Goal: Check status: Check status

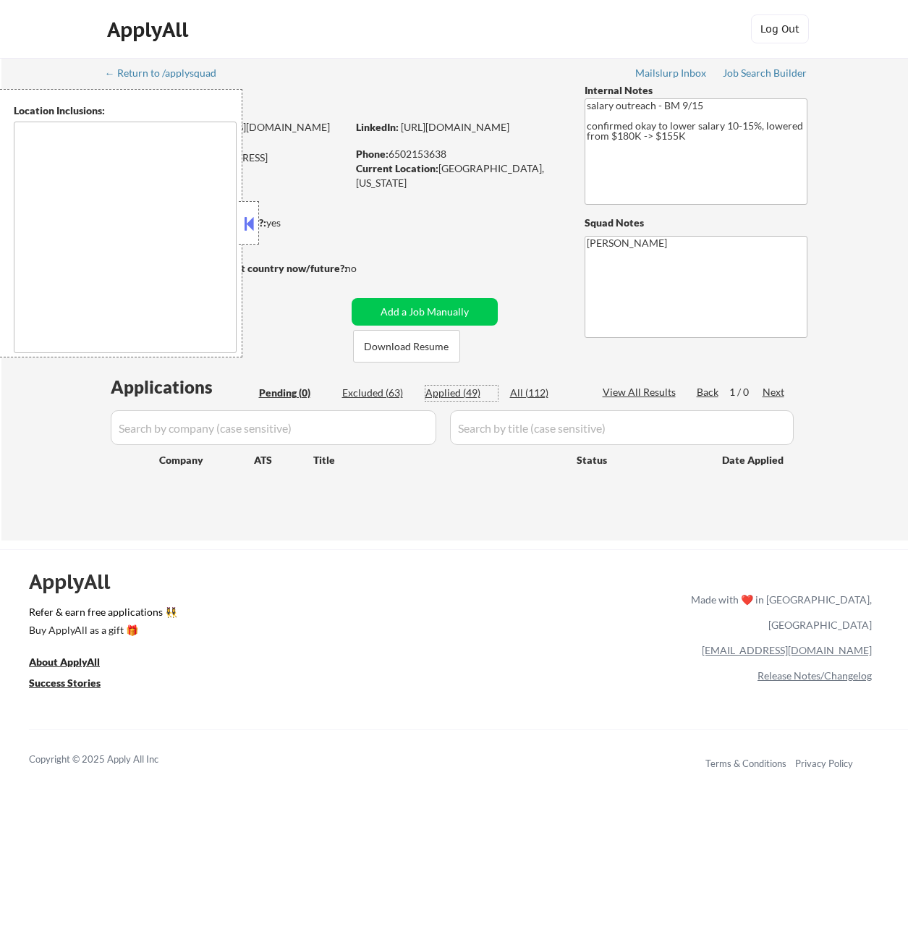
click at [462, 397] on div "Applied (49)" at bounding box center [461, 393] width 72 height 14
select select ""applied""
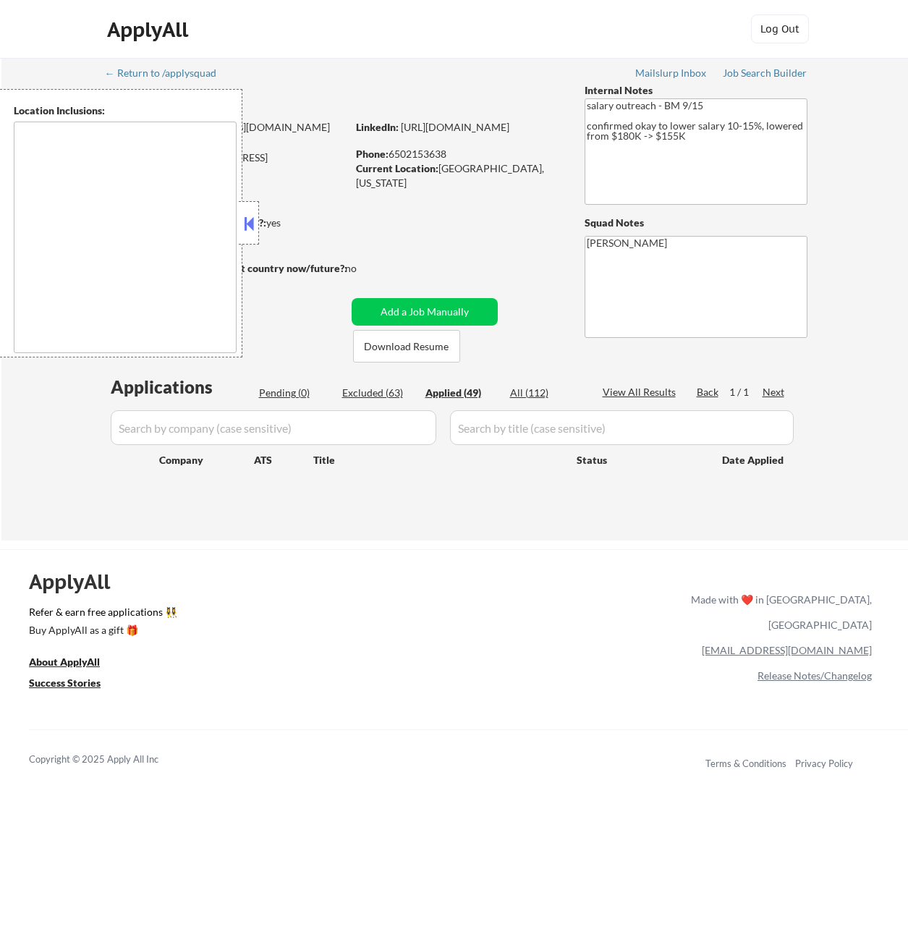
select select ""applied""
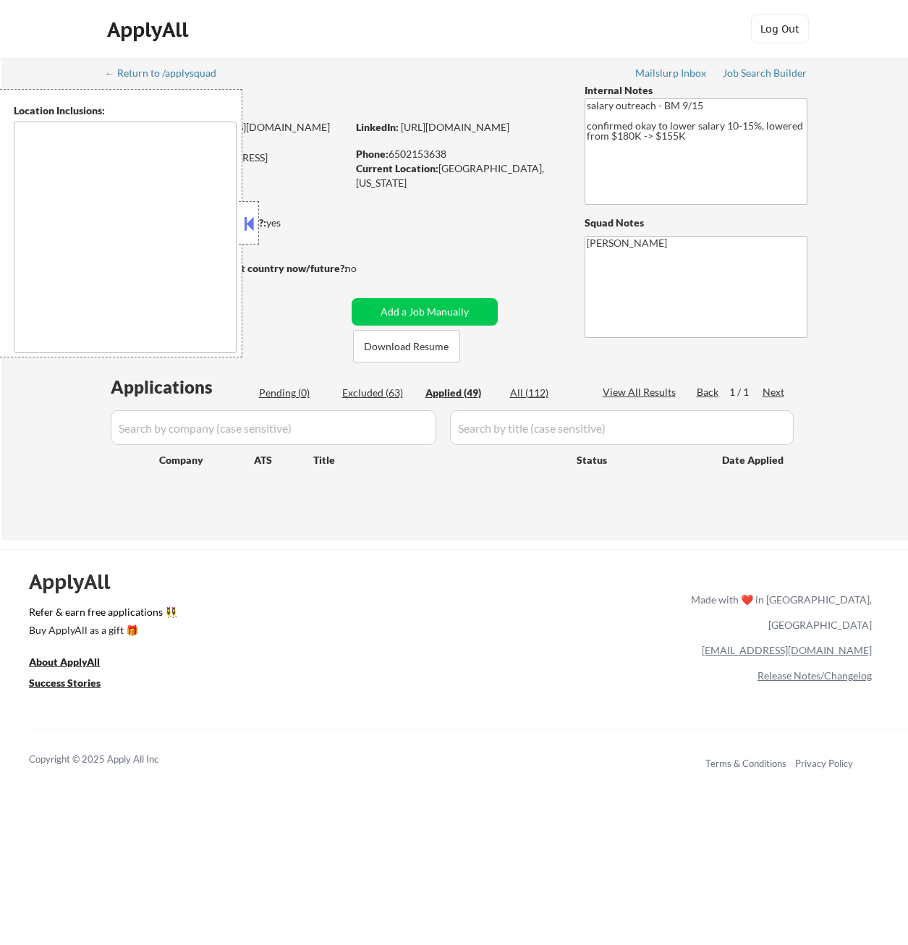
select select ""applied""
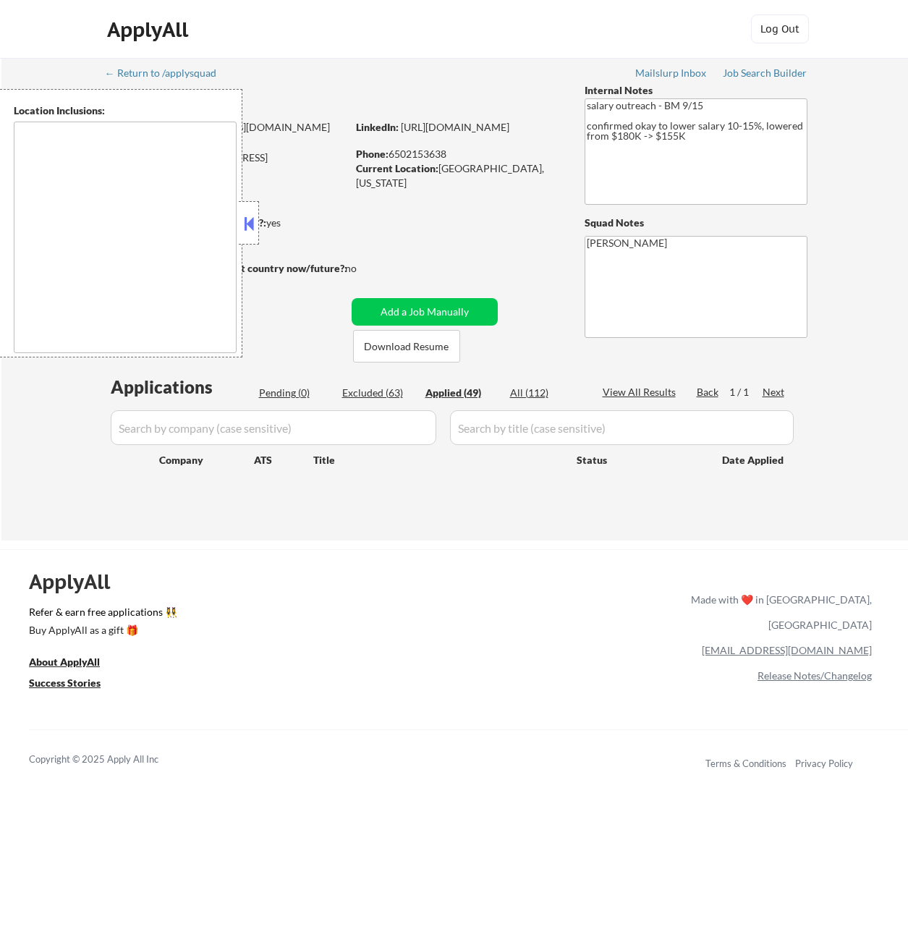
select select ""applied""
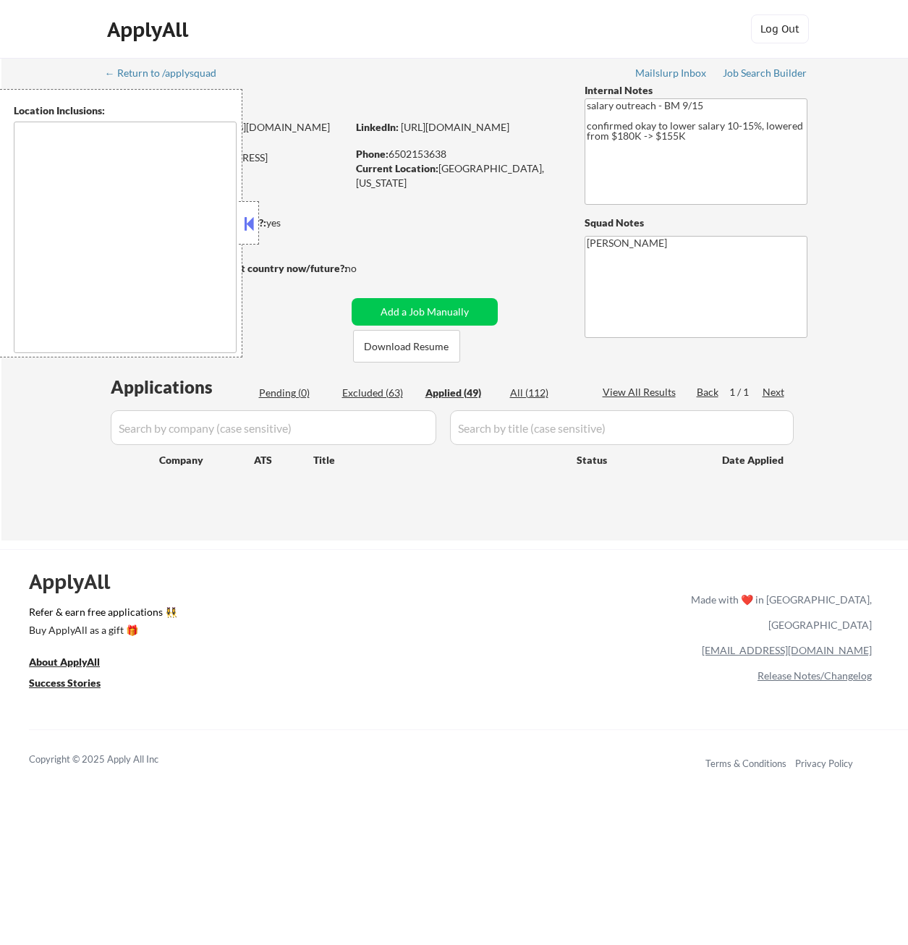
select select ""applied""
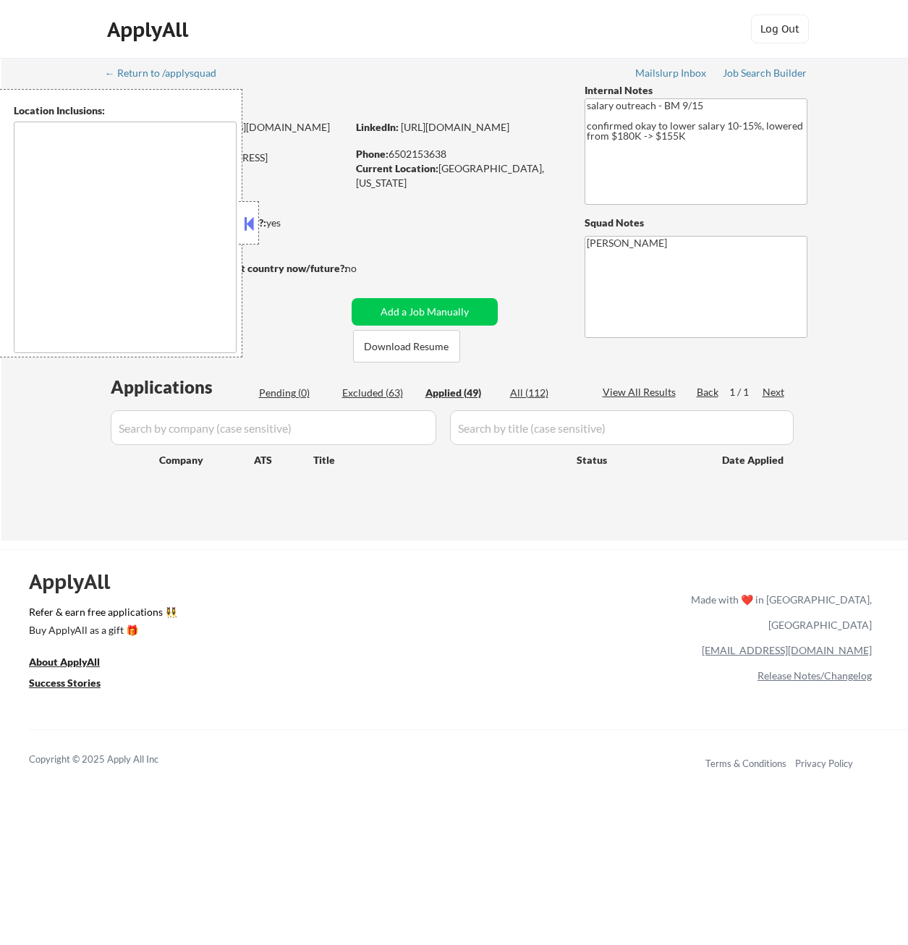
select select ""applied""
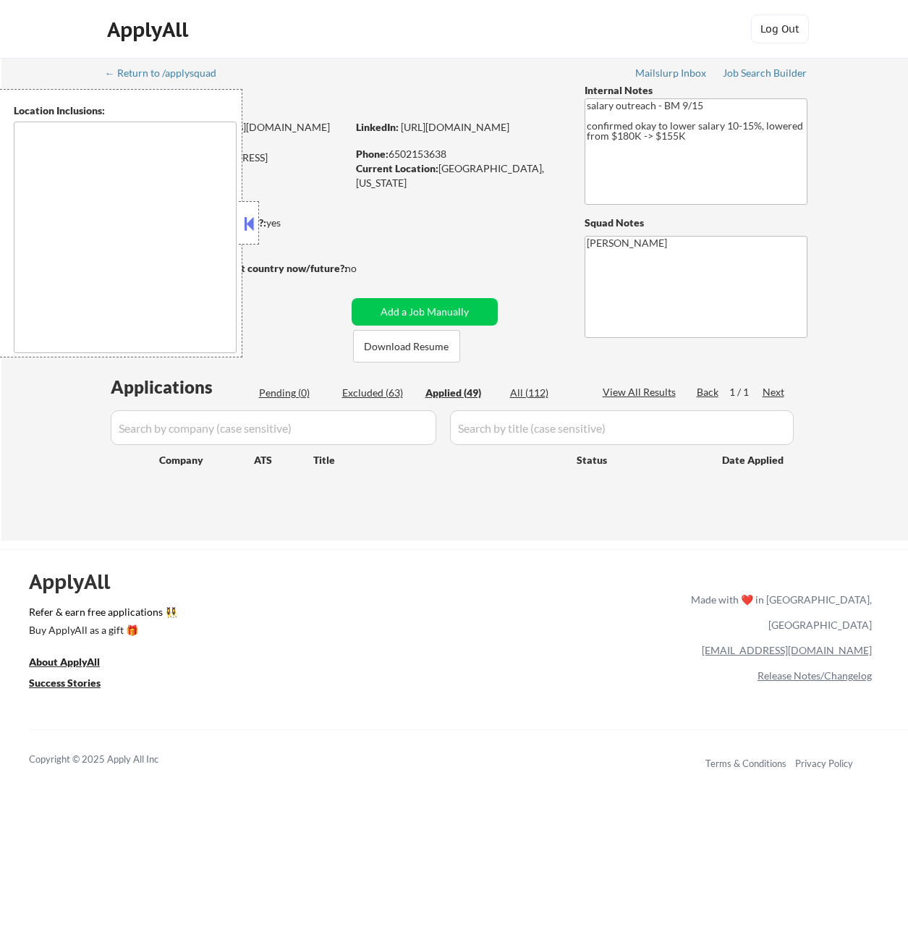
select select ""applied""
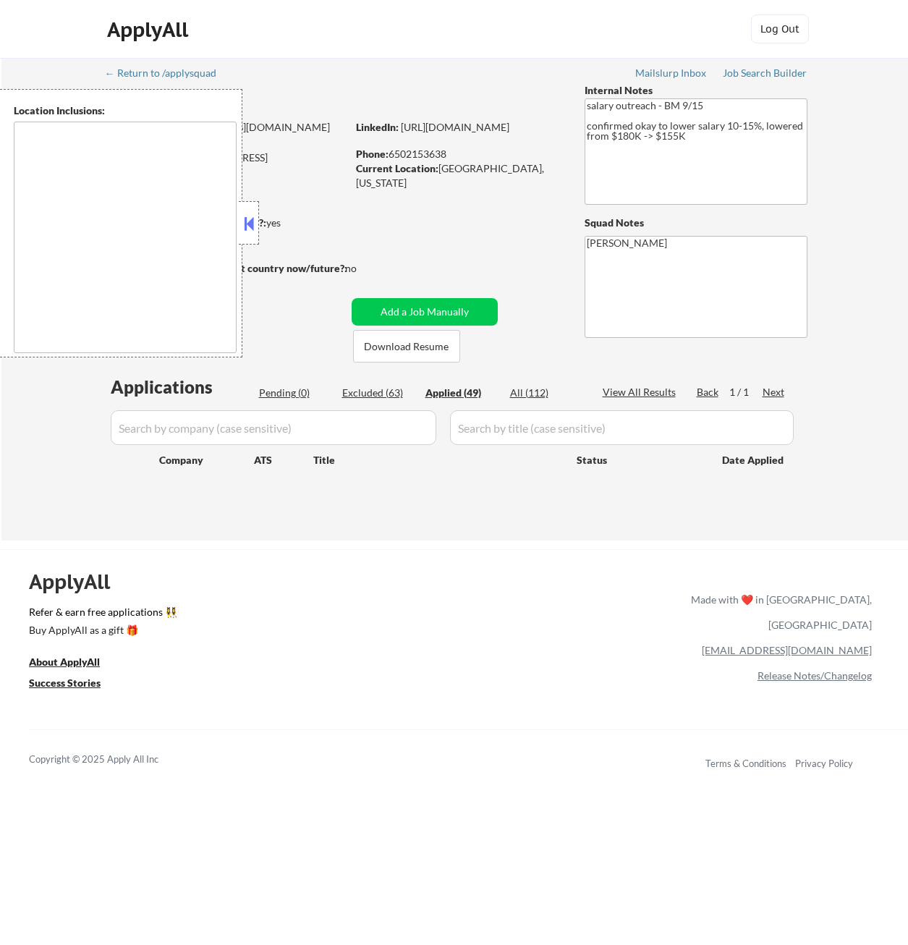
select select ""applied""
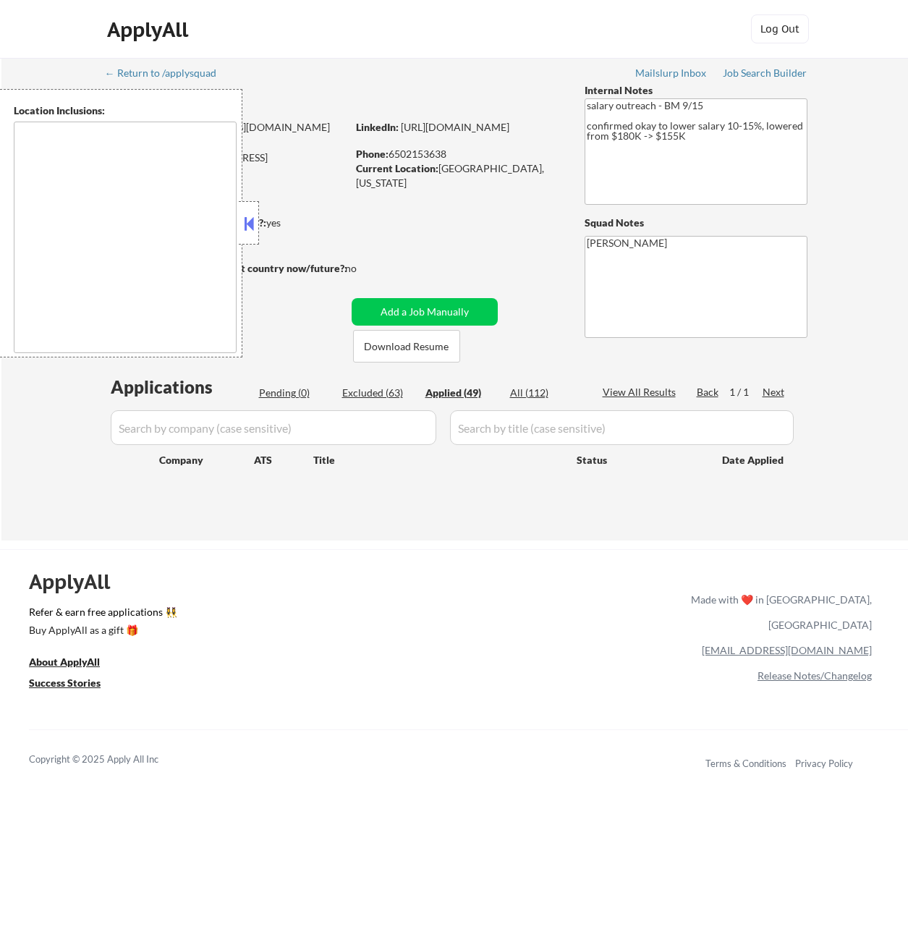
select select ""applied""
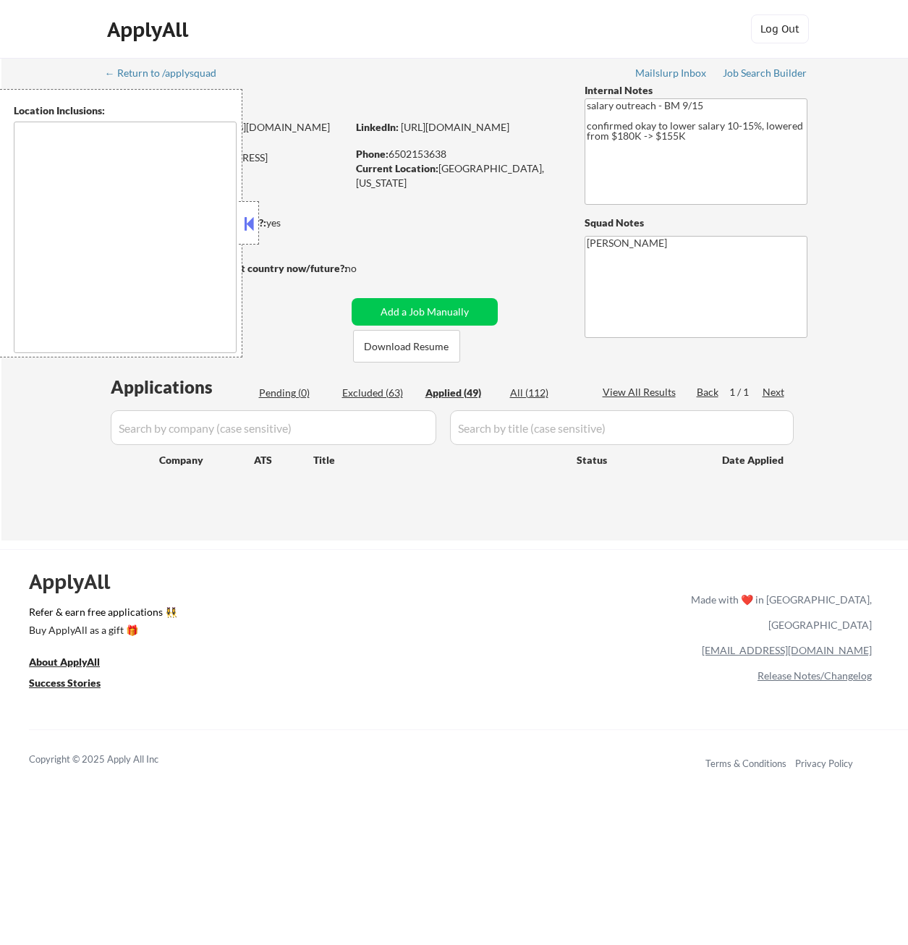
select select ""applied""
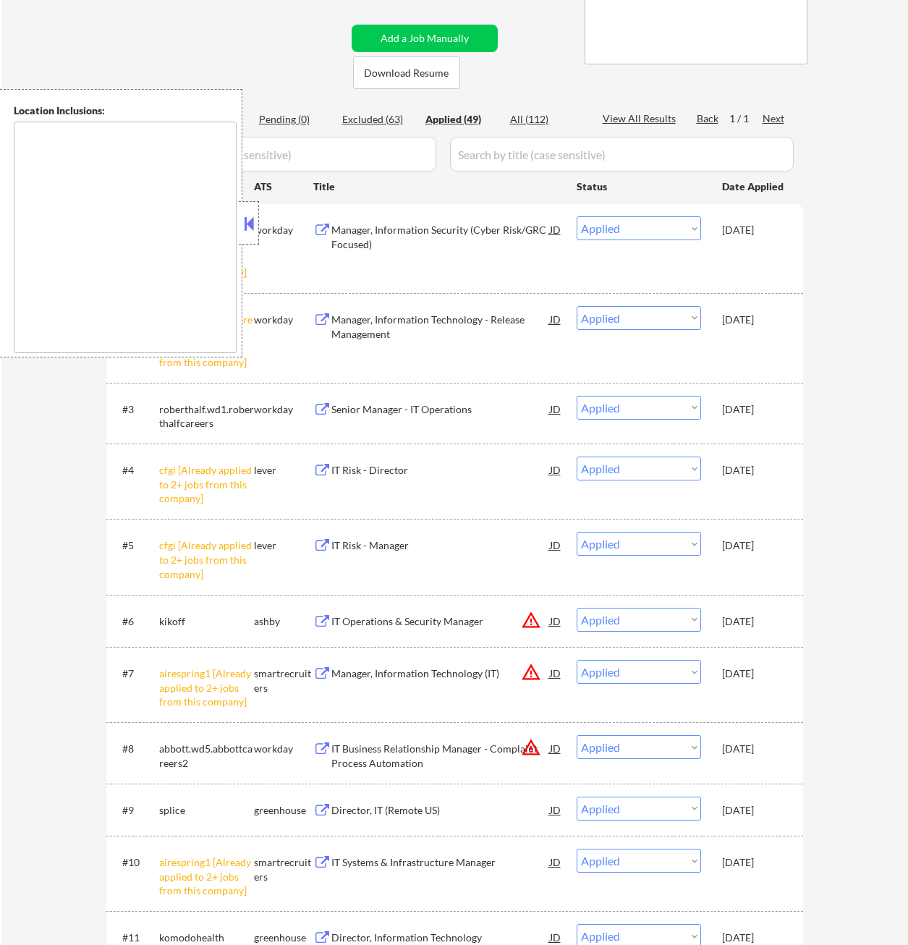
scroll to position [72, 0]
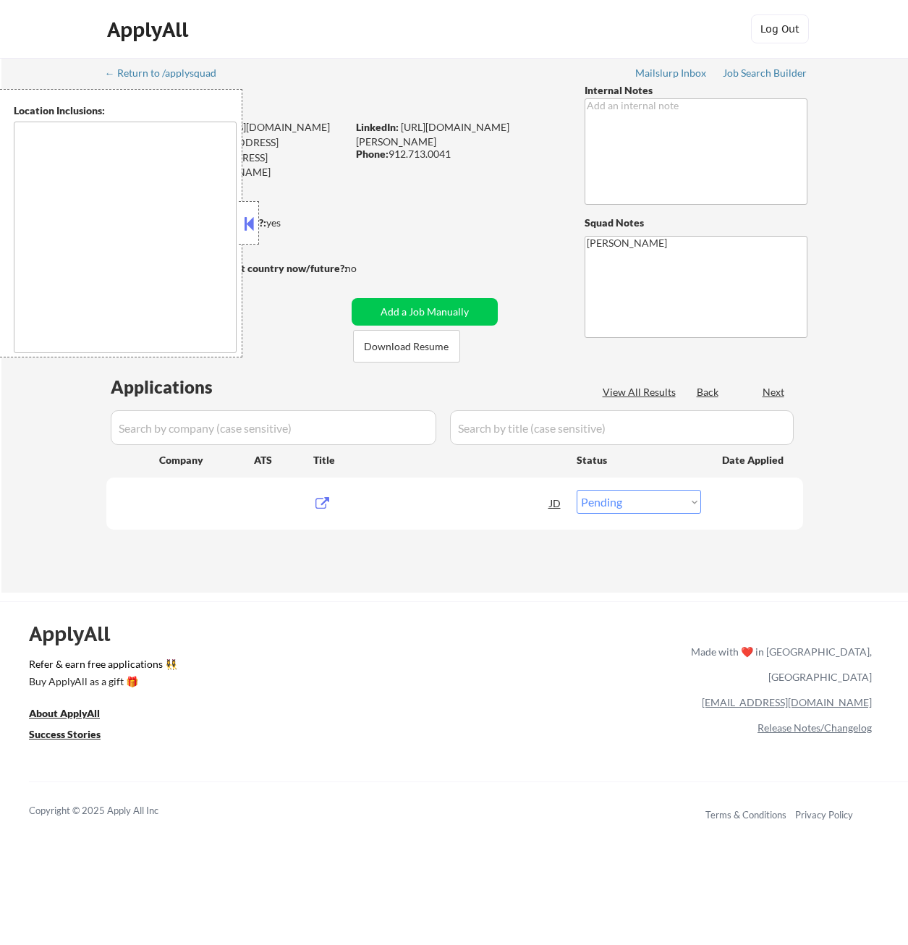
select select ""pending""
type textarea "Austin, TX West Lake Hills, TX Rollingwood, TX Sunset Valley, TX Cedar Park, TX…"
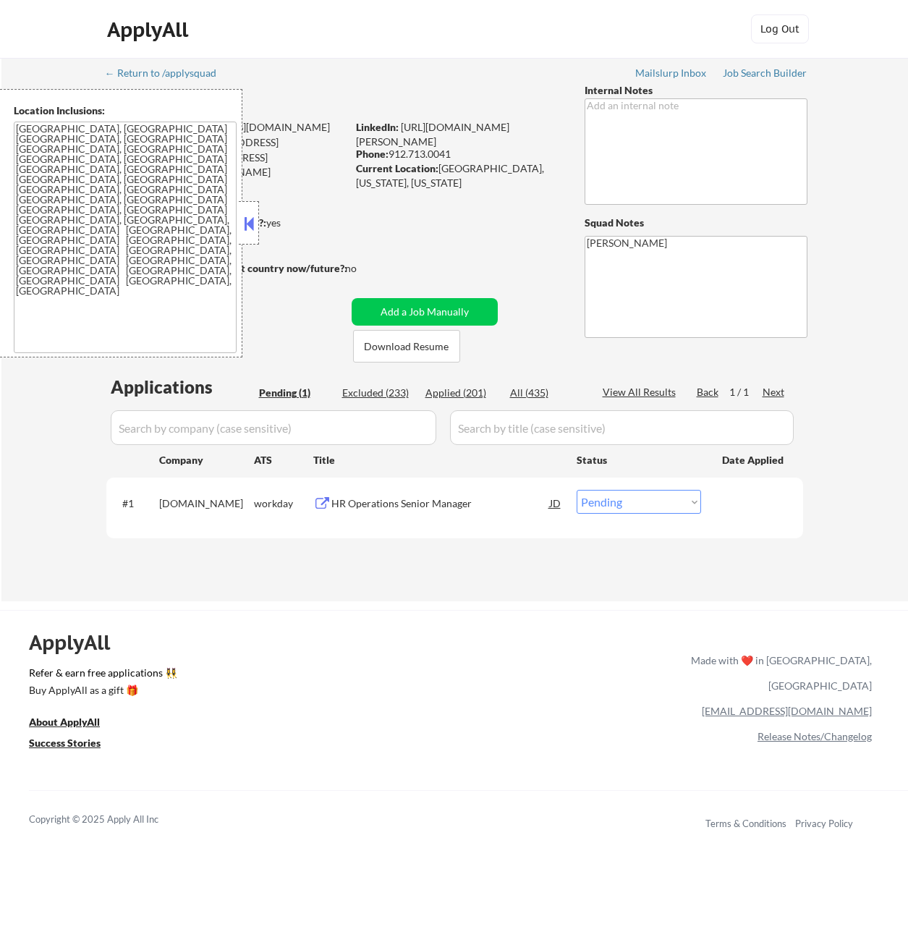
click at [250, 231] on button at bounding box center [249, 224] width 16 height 22
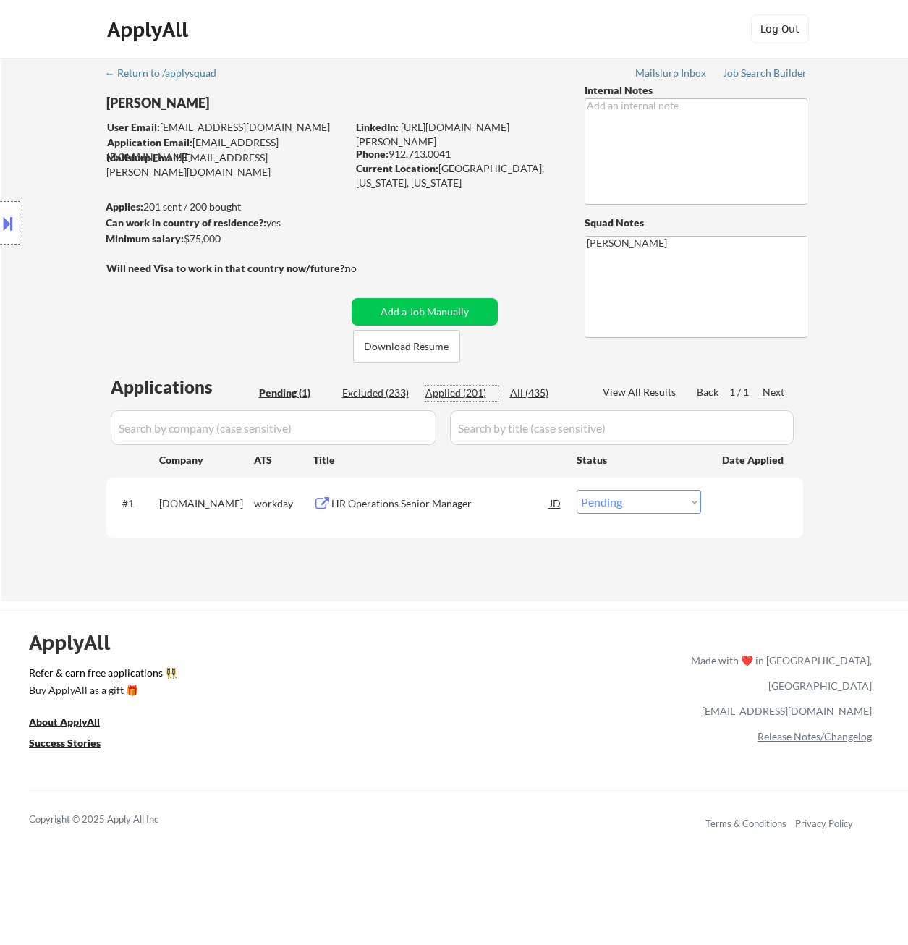
click at [469, 396] on div "Applied (201)" at bounding box center [461, 393] width 72 height 14
select select ""applied""
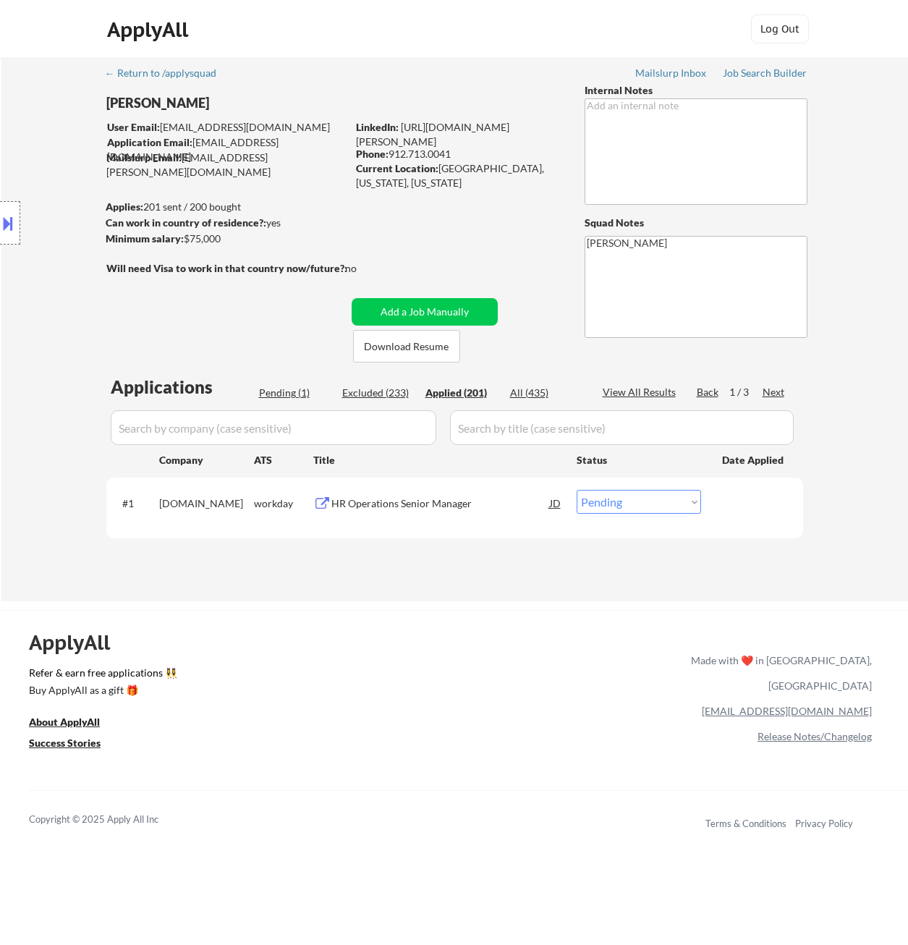
select select ""applied""
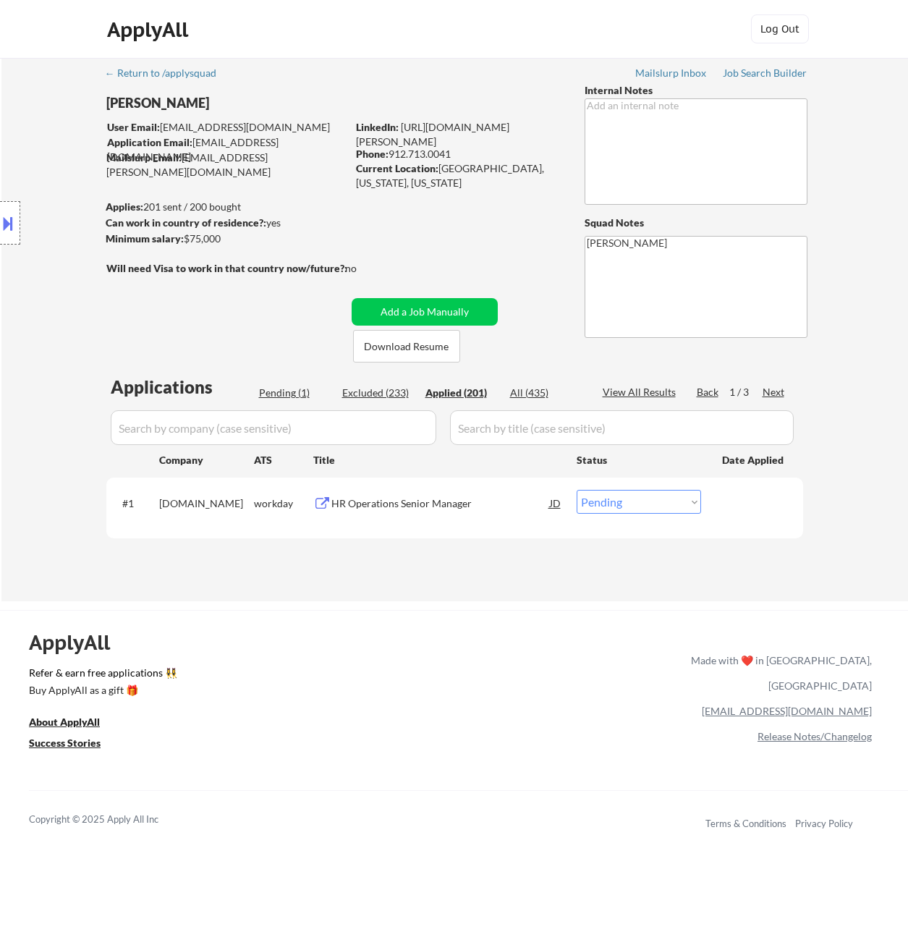
select select ""applied""
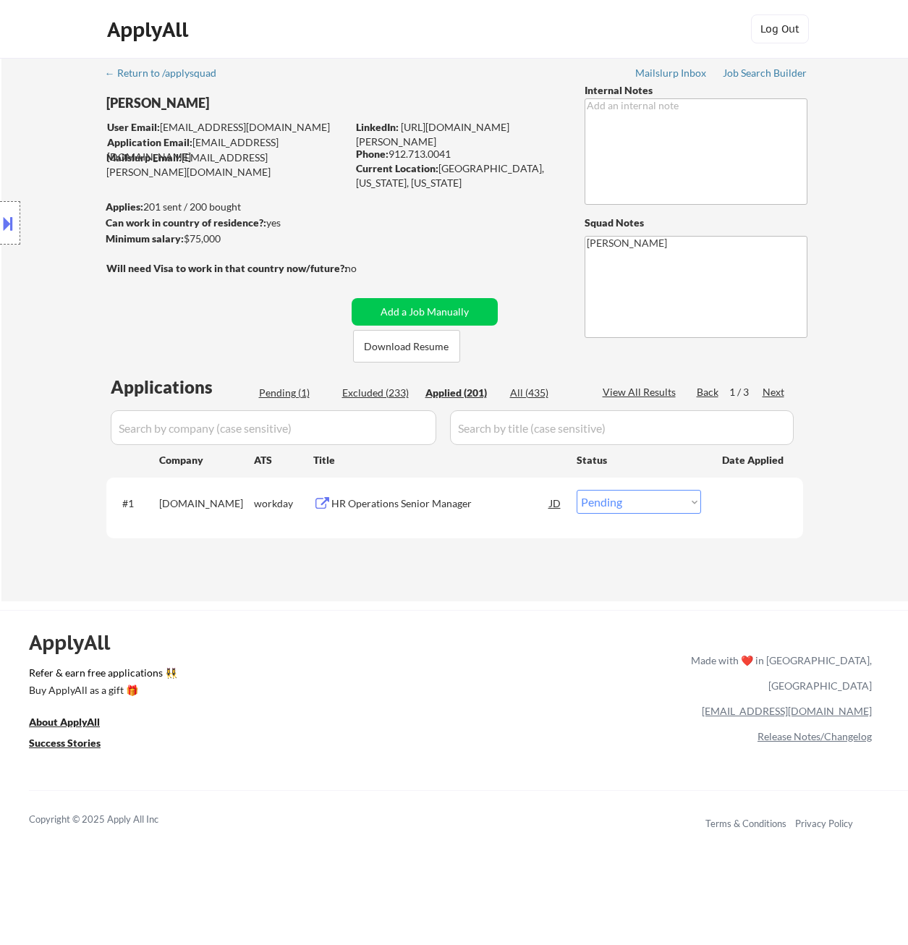
select select ""applied""
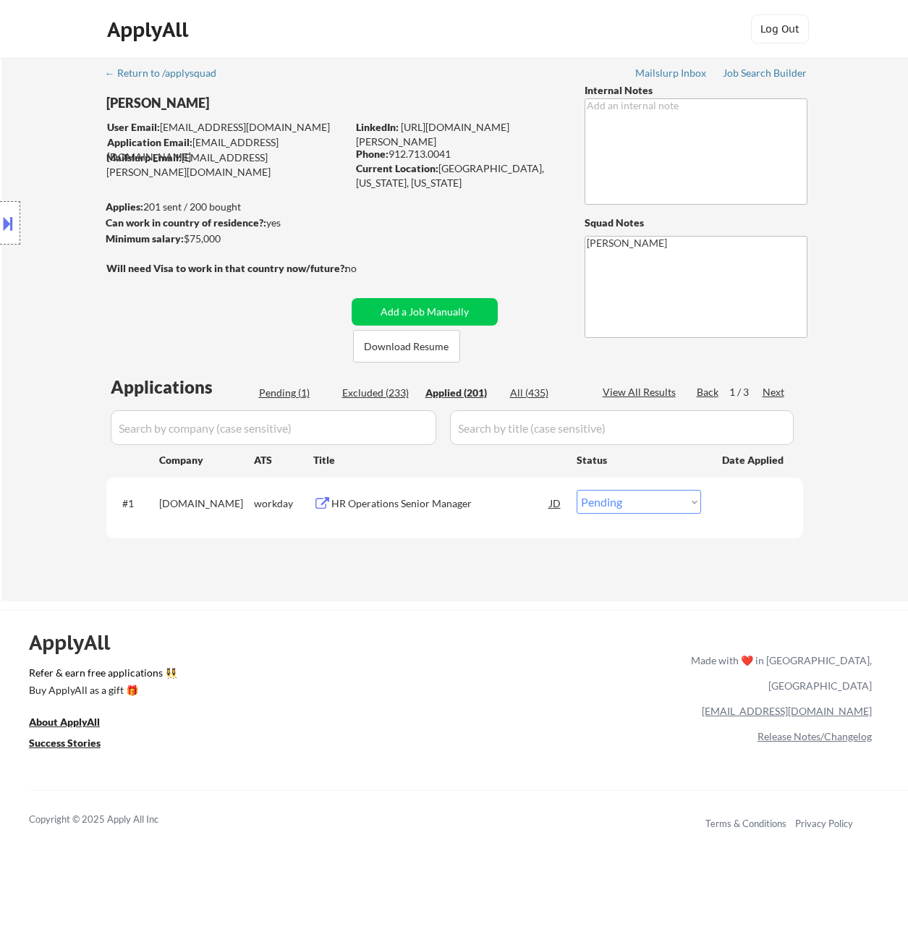
select select ""applied""
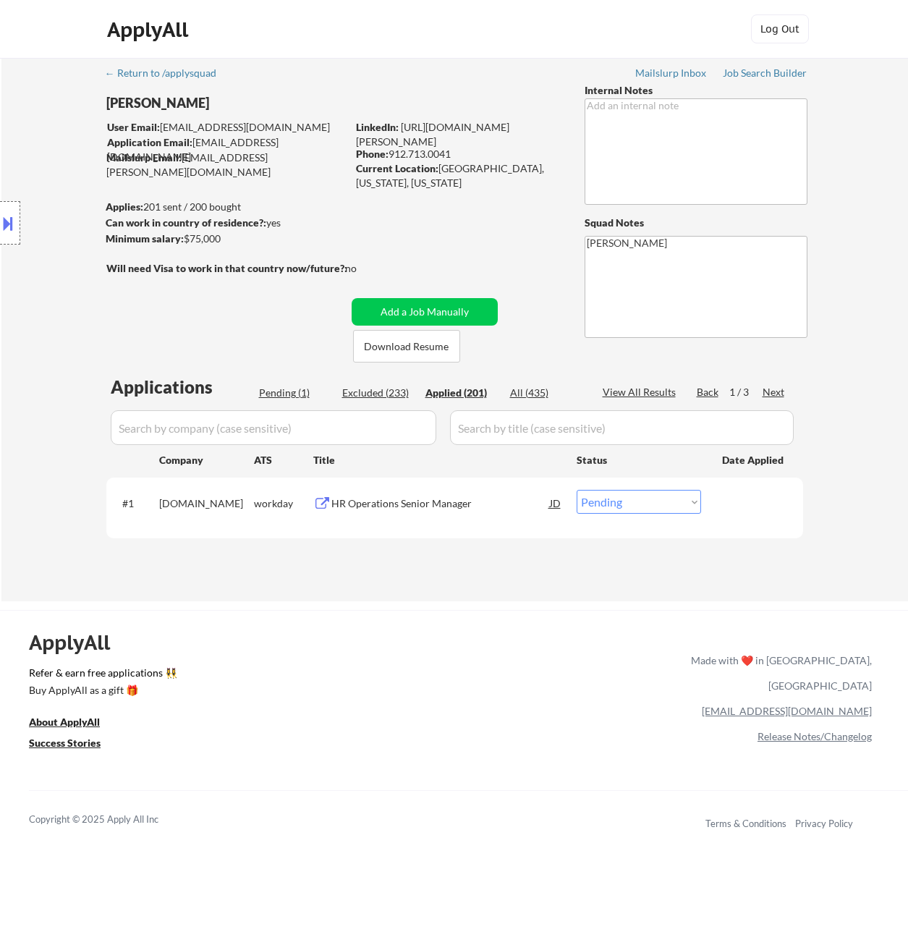
select select ""applied""
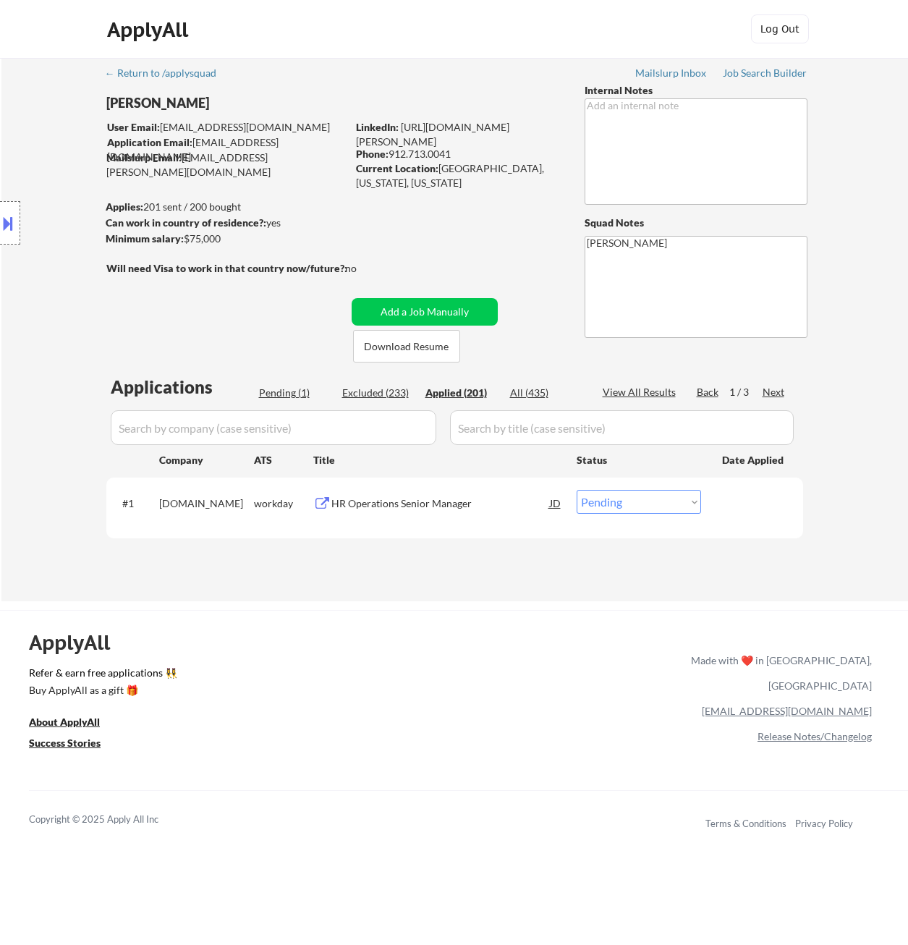
select select ""applied""
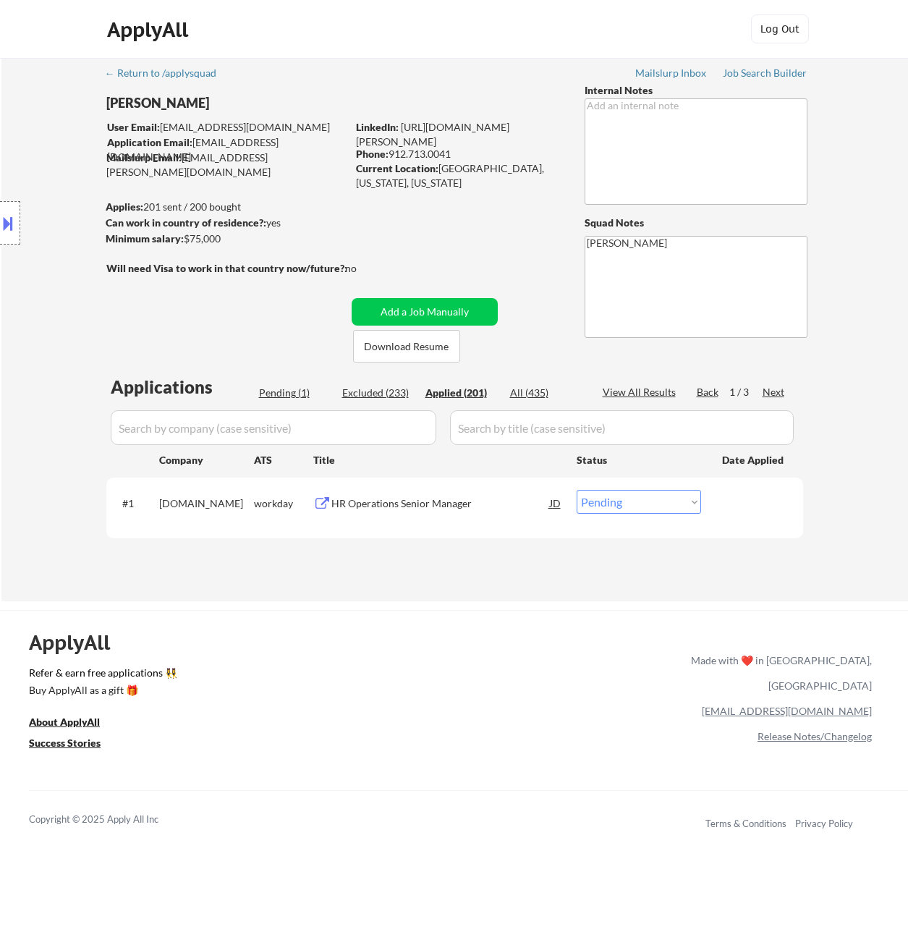
select select ""applied""
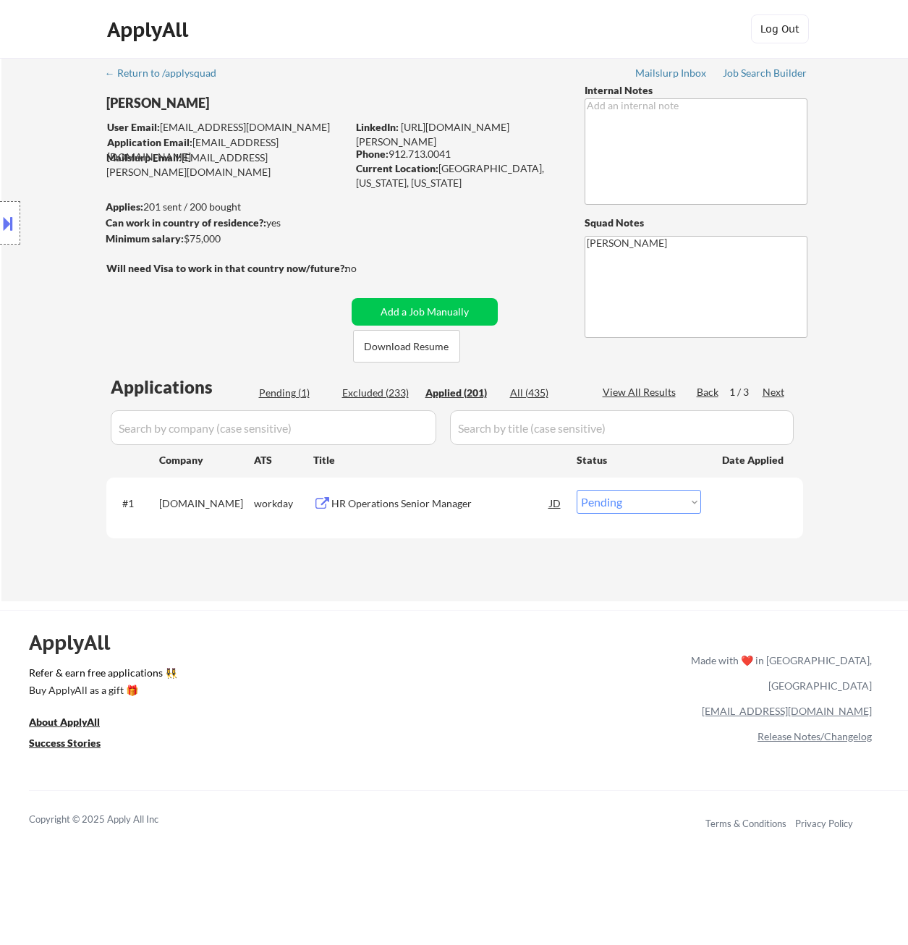
select select ""applied""
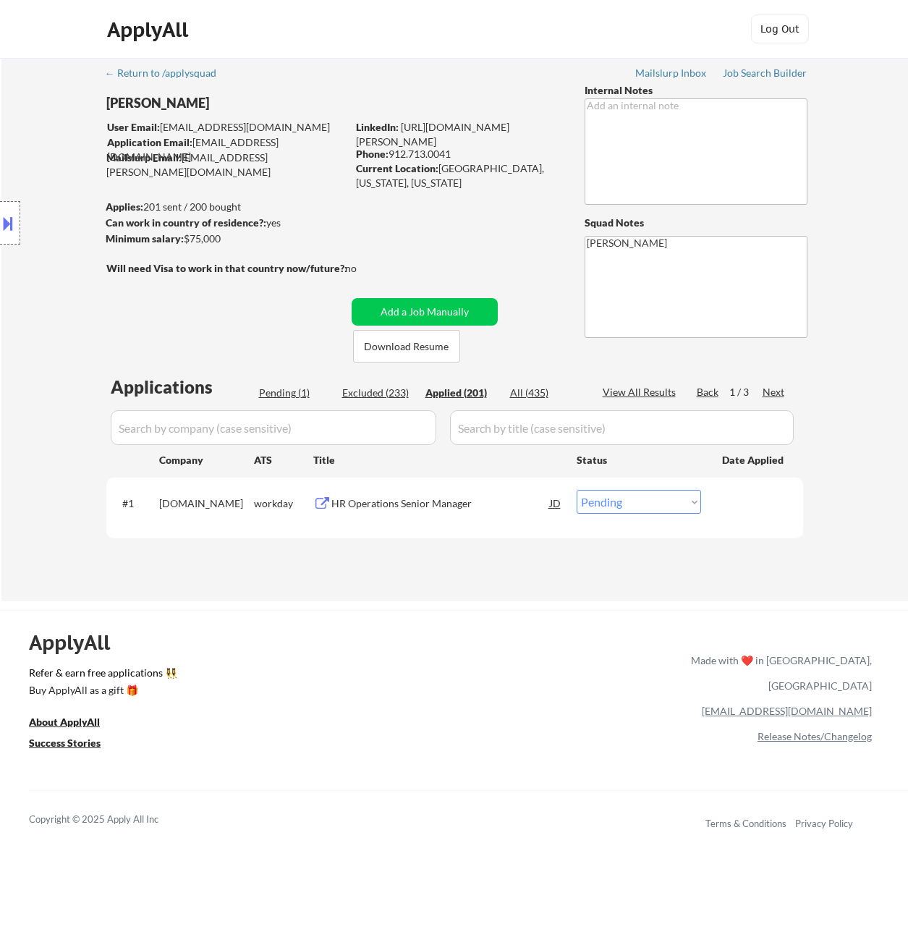
select select ""applied""
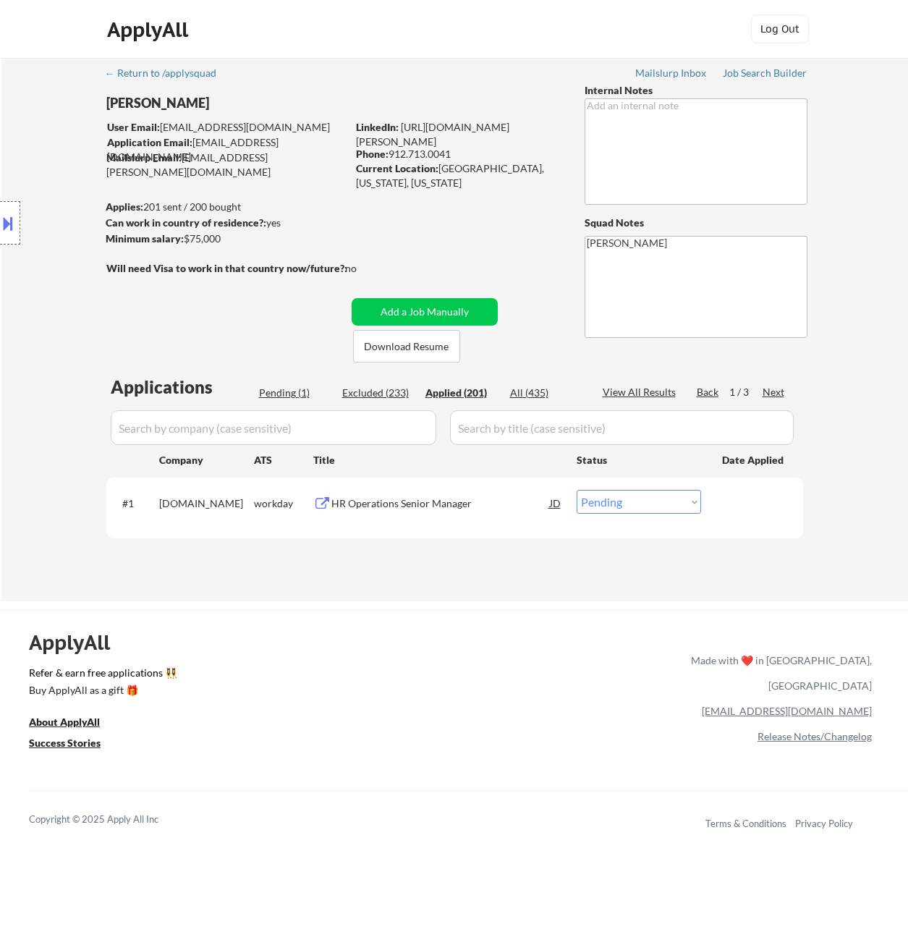
select select ""applied""
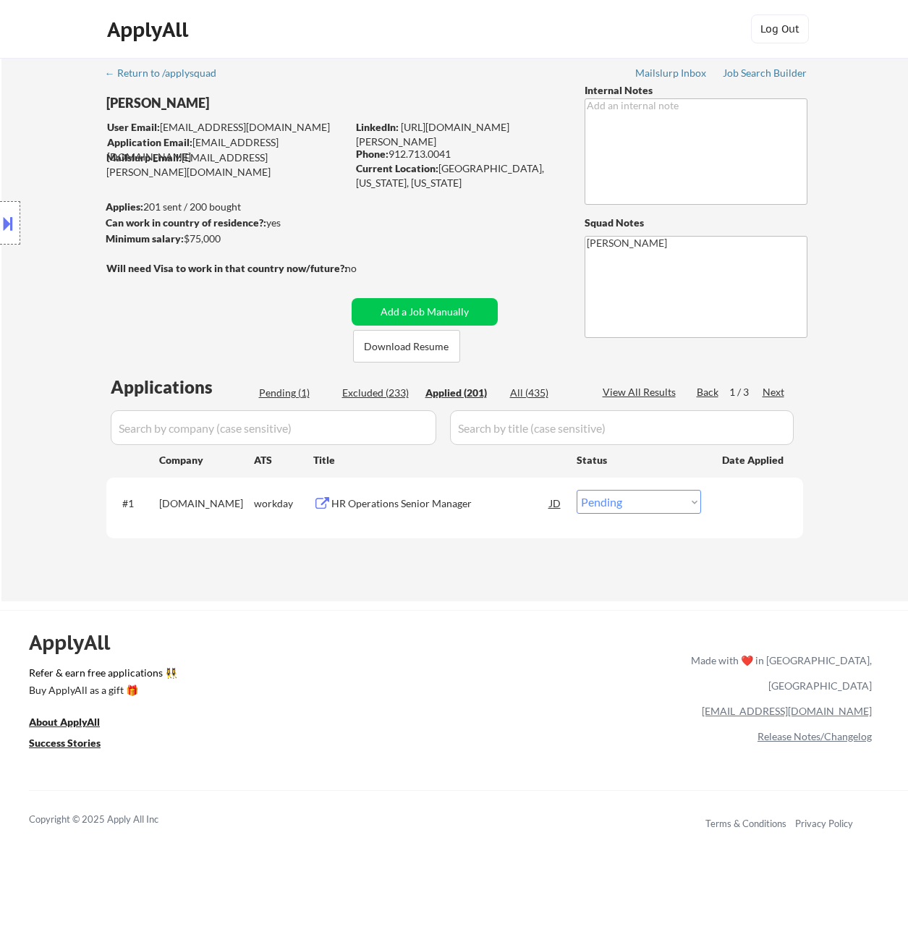
select select ""applied""
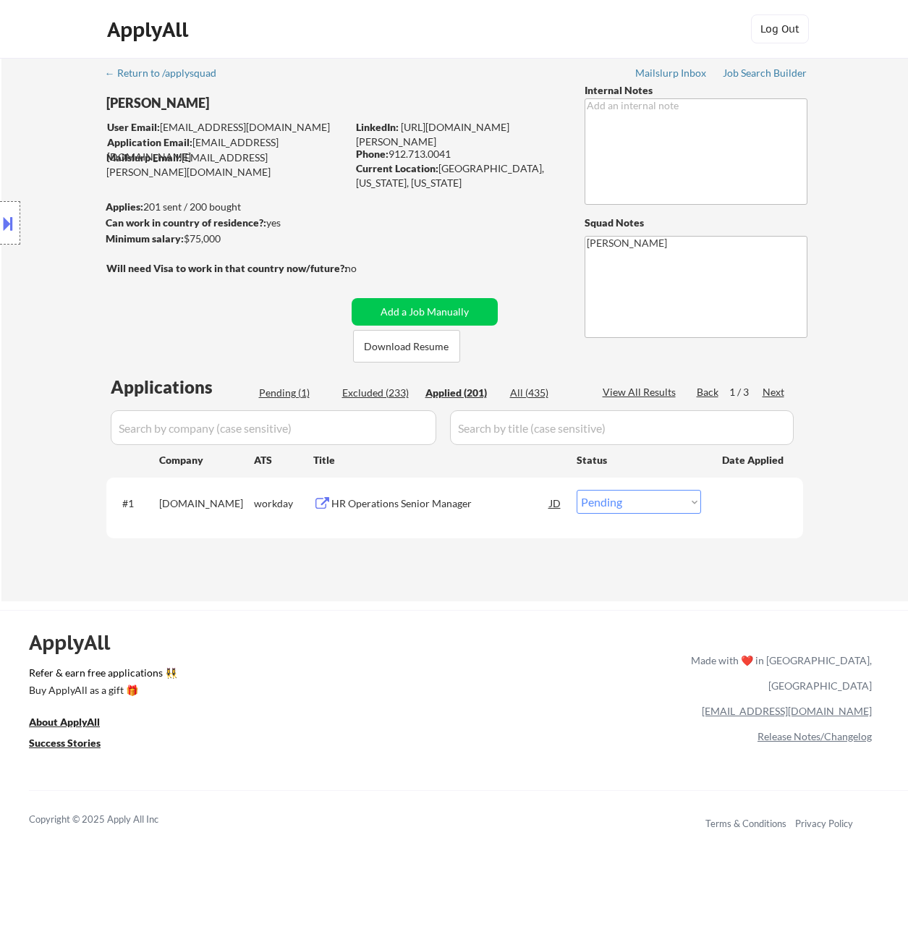
select select ""applied""
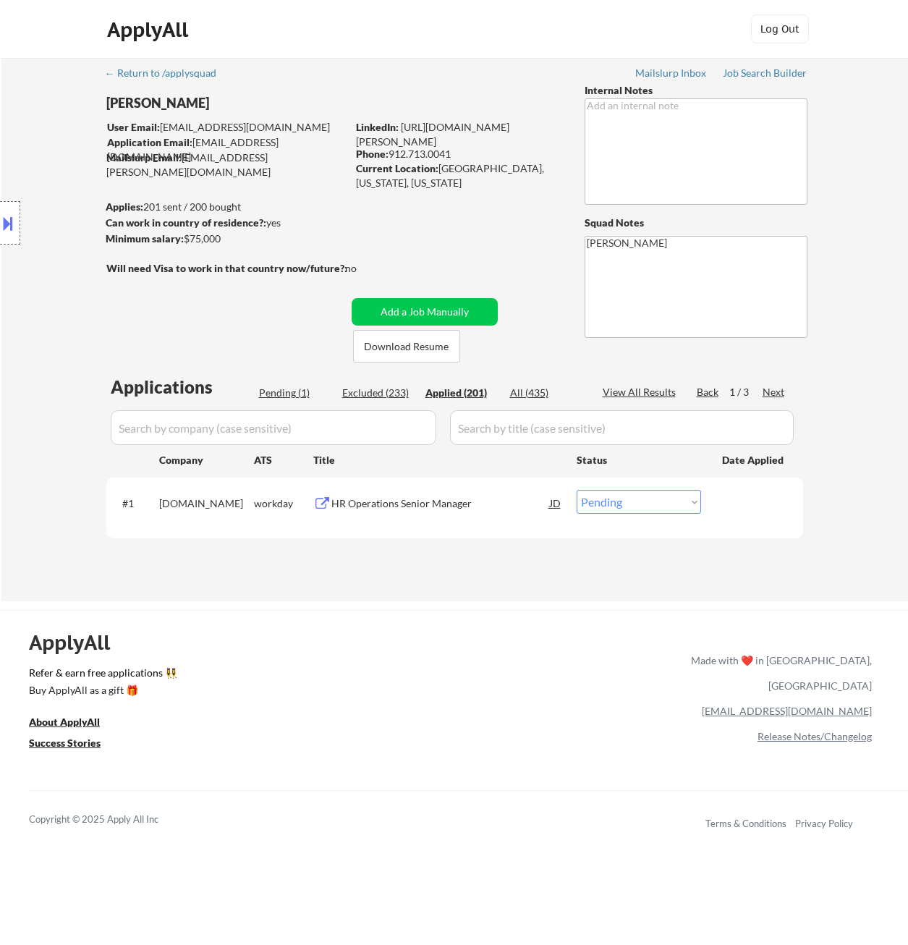
select select ""applied""
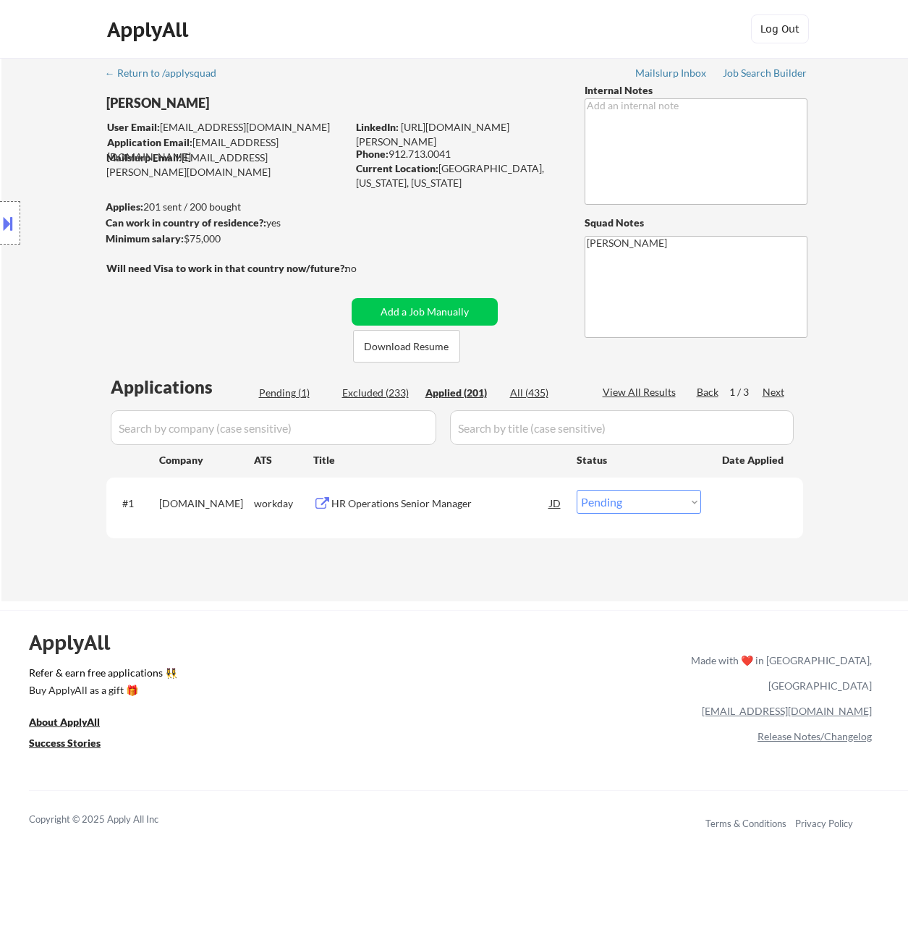
select select ""applied""
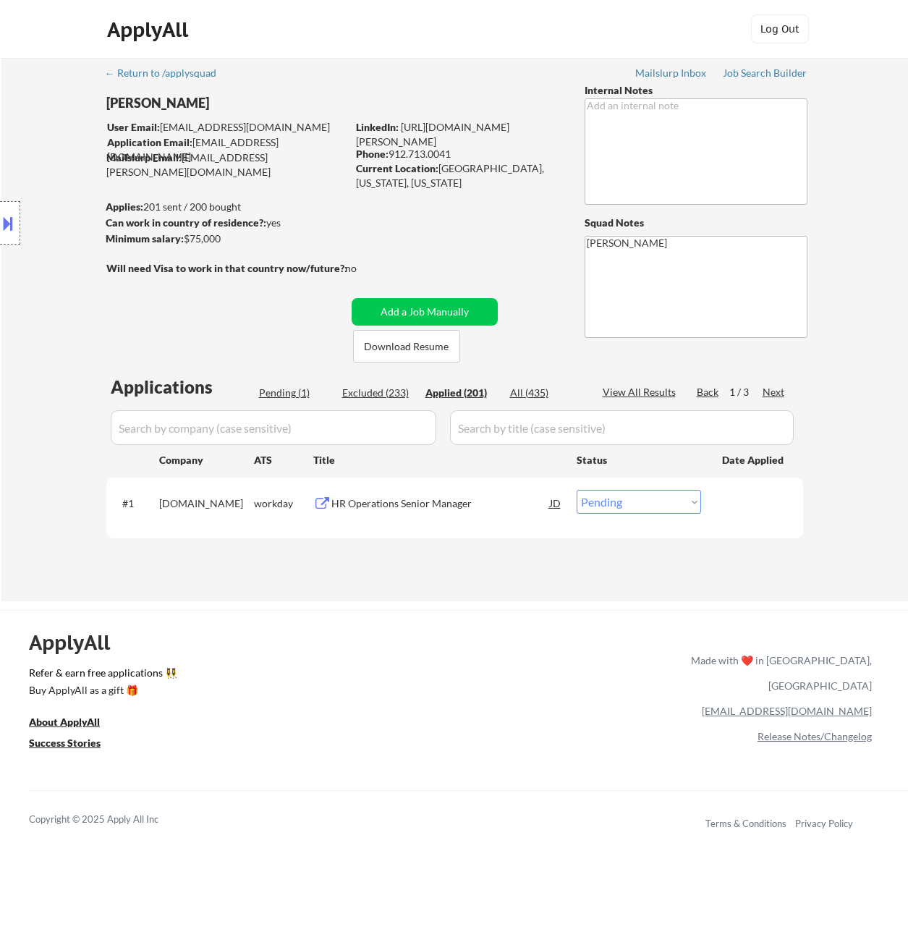
select select ""applied""
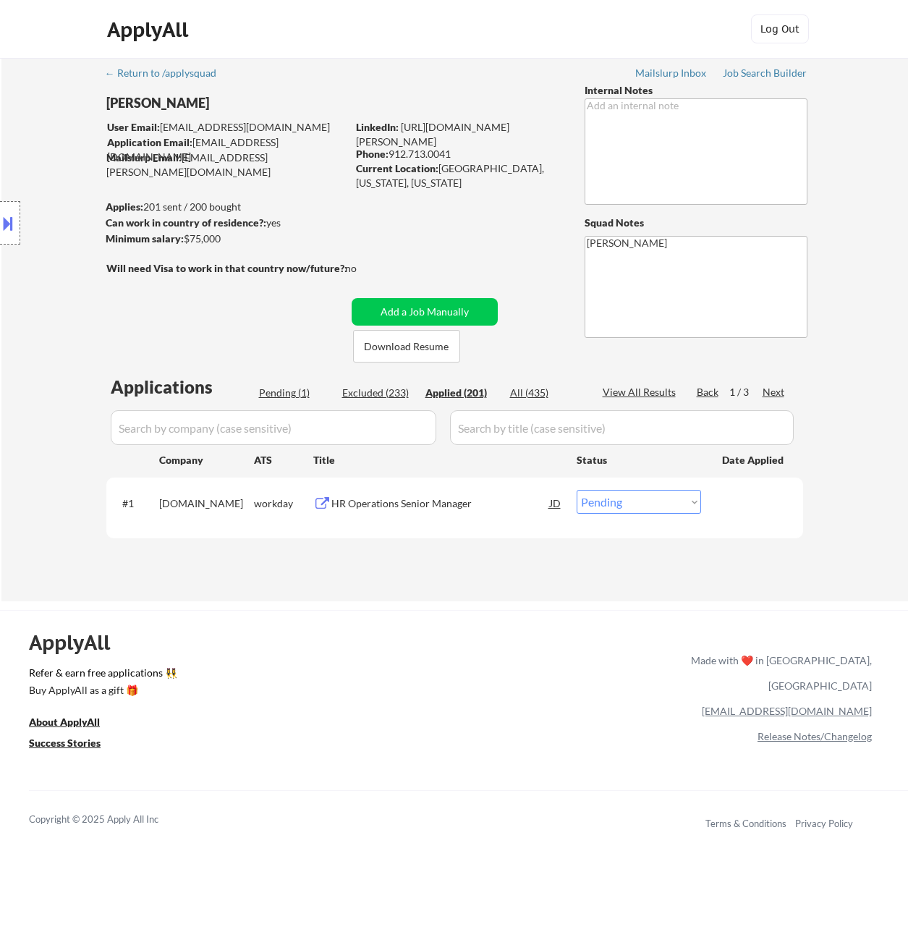
select select ""applied""
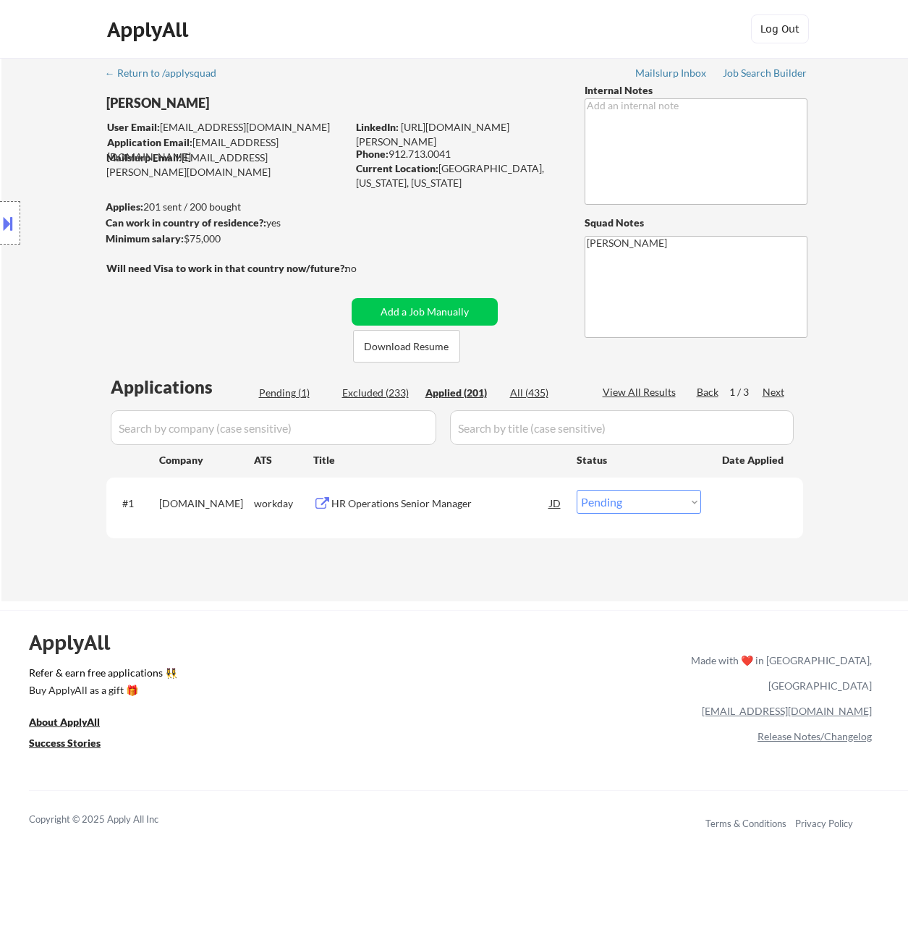
select select ""applied""
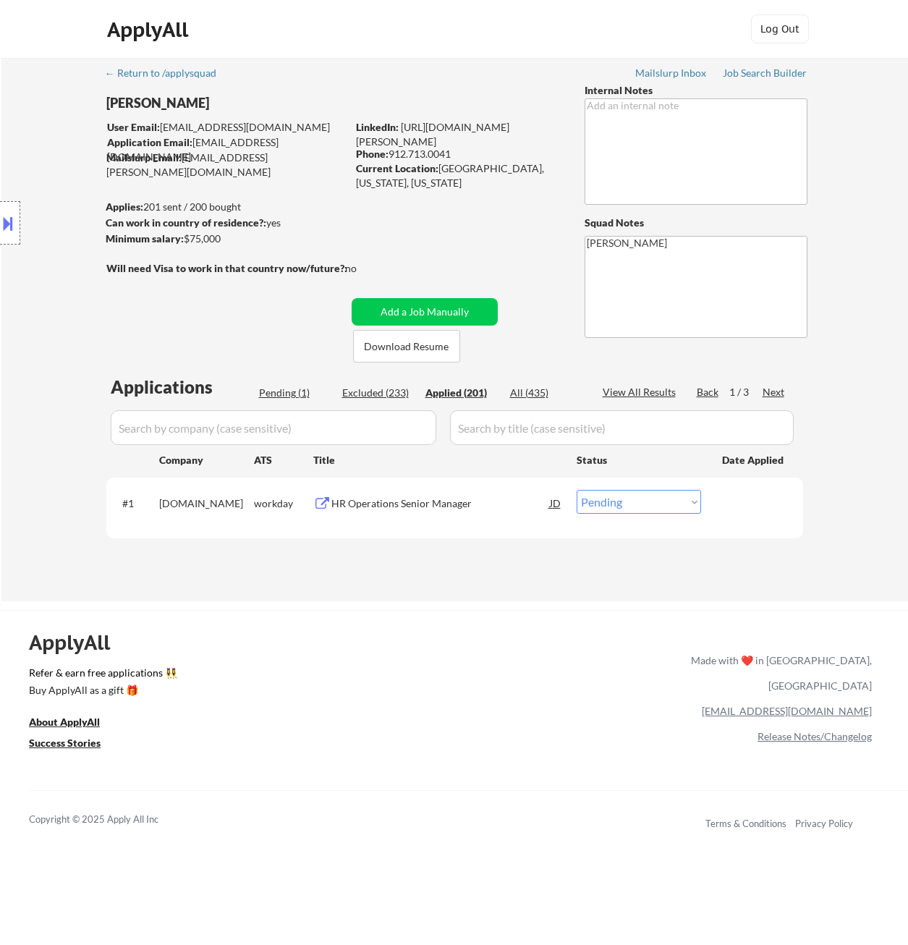
select select ""applied""
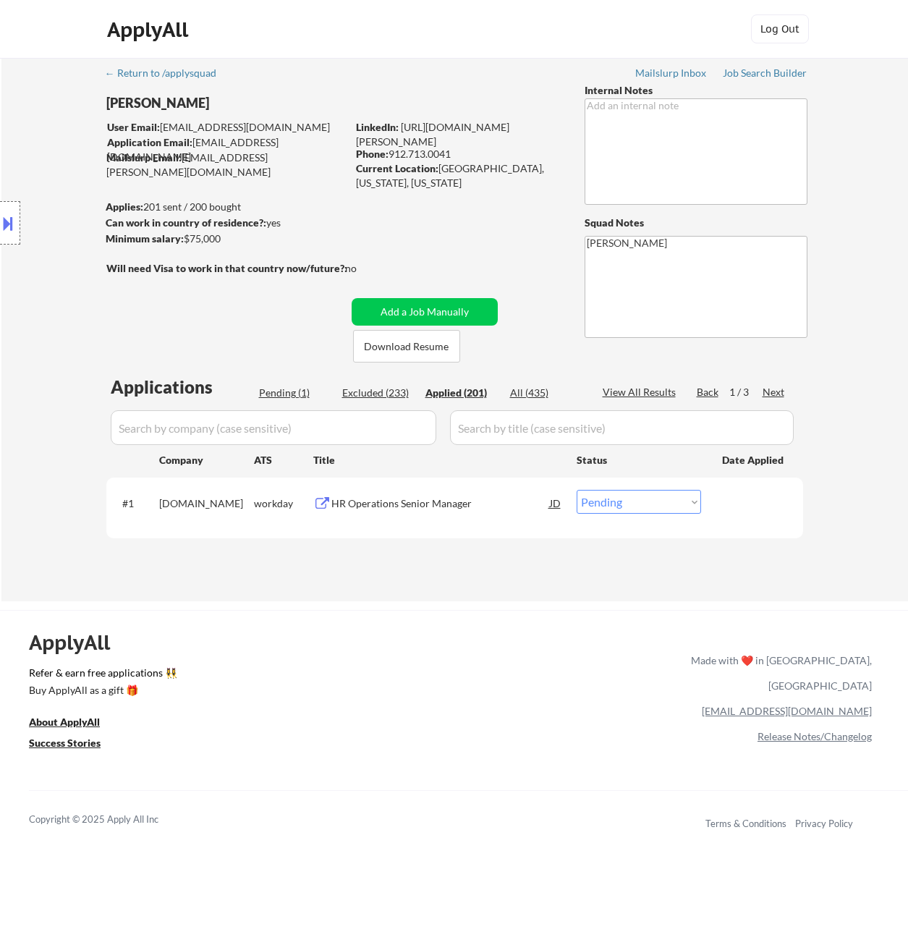
select select ""applied""
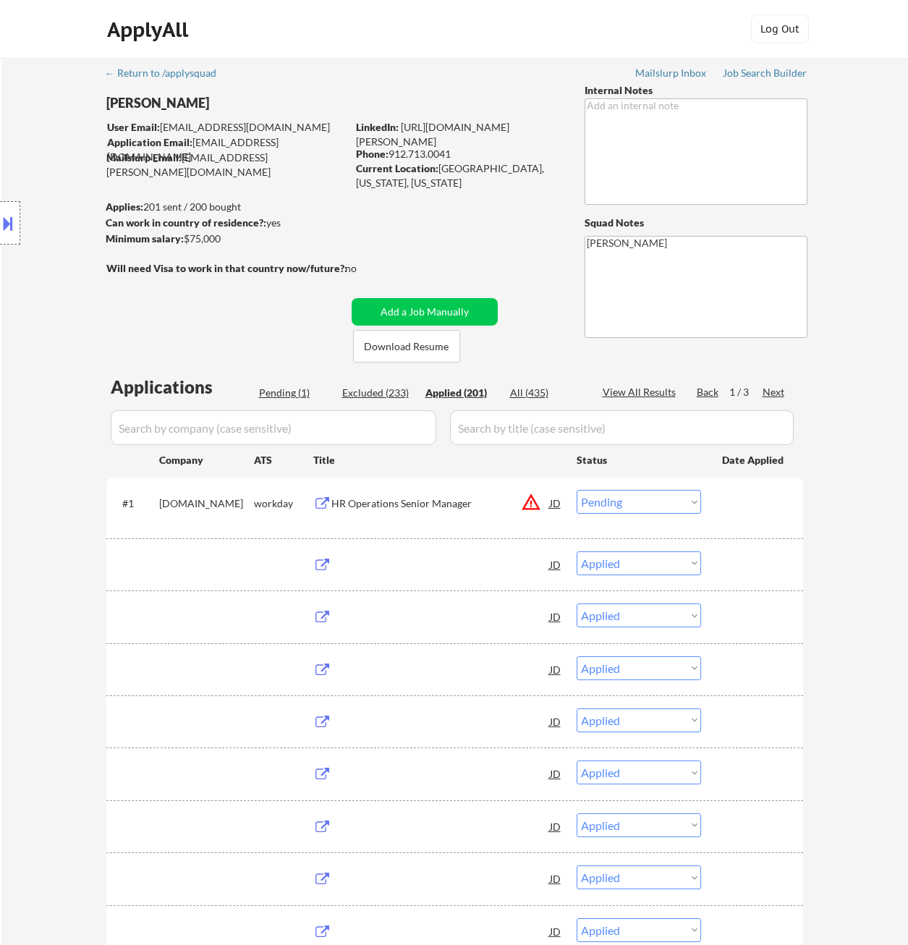
select select ""applied""
